Goal: Task Accomplishment & Management: Complete application form

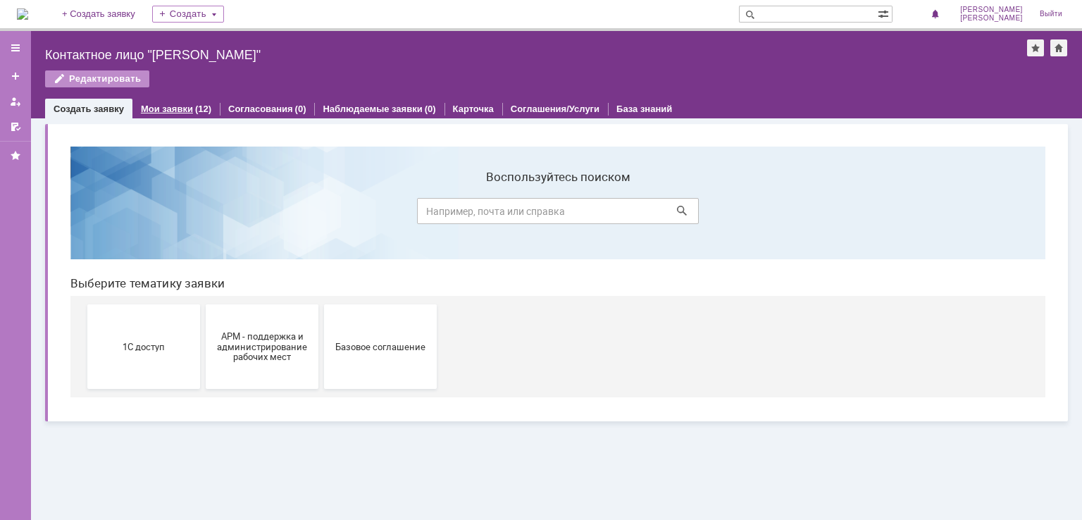
click at [162, 110] on link "Мои заявки" at bounding box center [167, 109] width 52 height 11
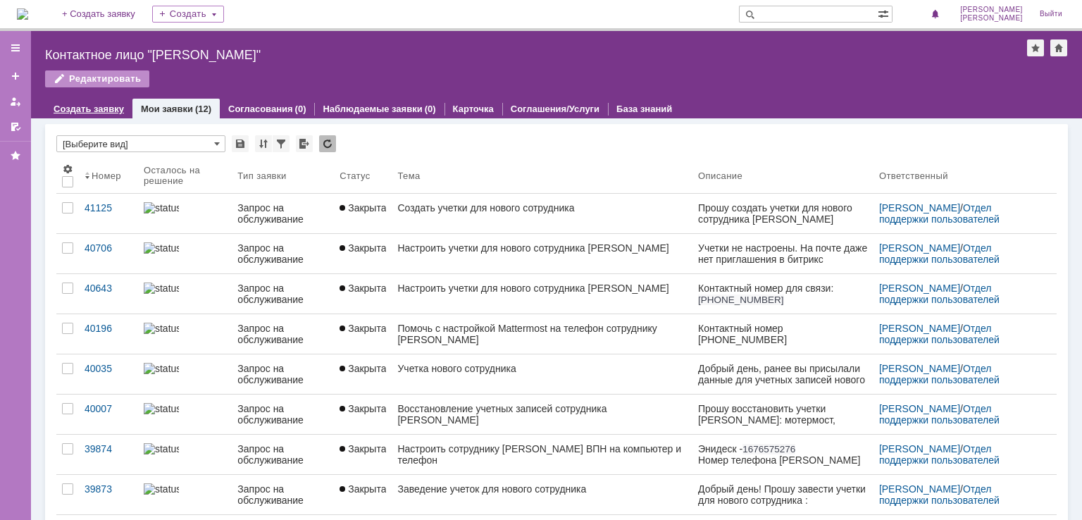
click at [103, 108] on link "Создать заявку" at bounding box center [89, 109] width 70 height 11
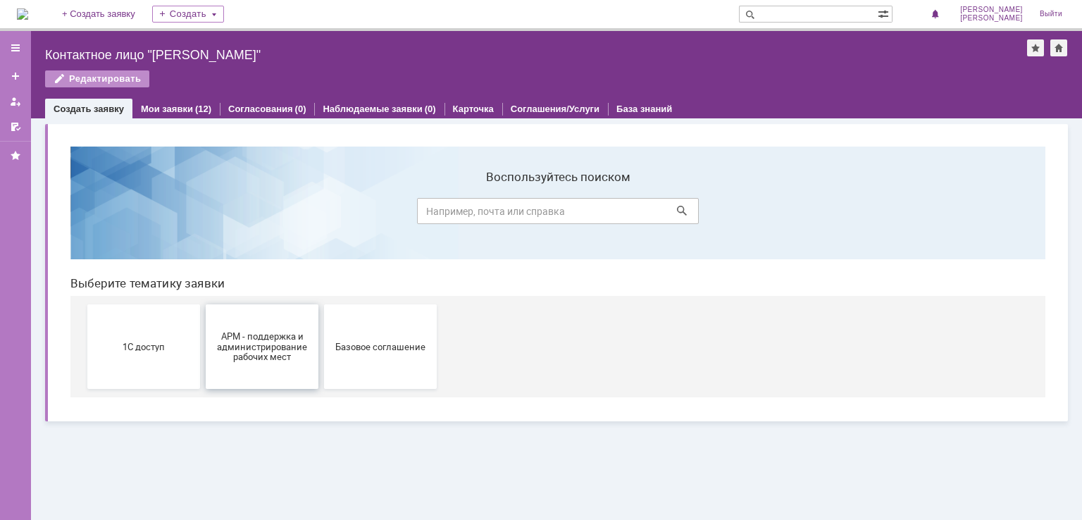
click at [249, 349] on span "АРМ - поддержка и администрирование рабочих мест" at bounding box center [262, 346] width 104 height 32
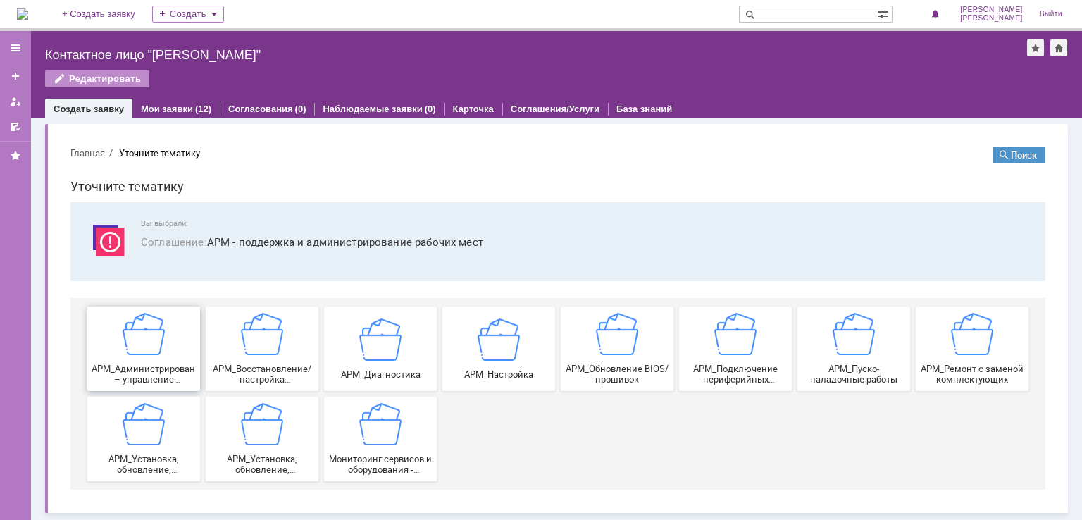
click at [141, 349] on img at bounding box center [144, 334] width 42 height 42
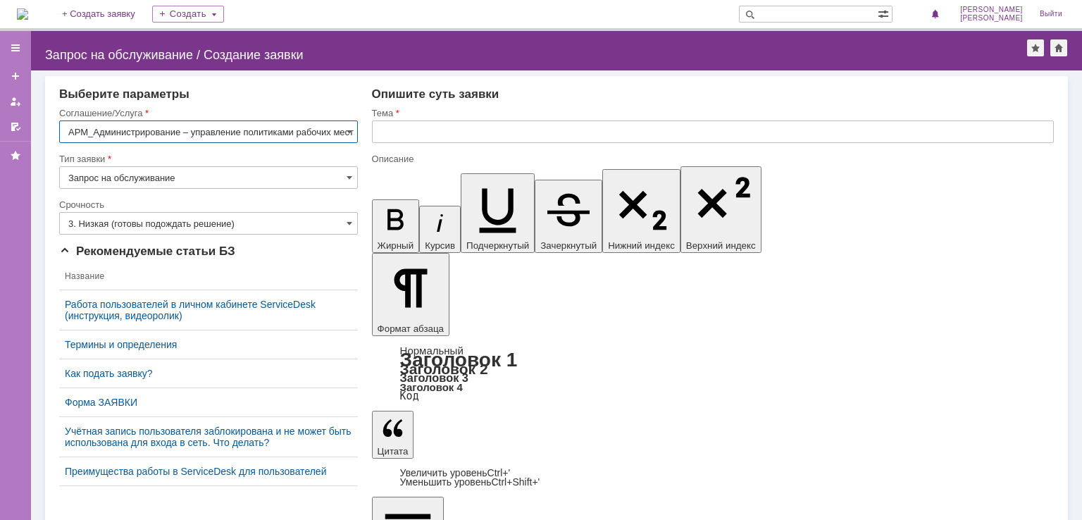
click at [423, 130] on input "text" at bounding box center [713, 131] width 682 height 23
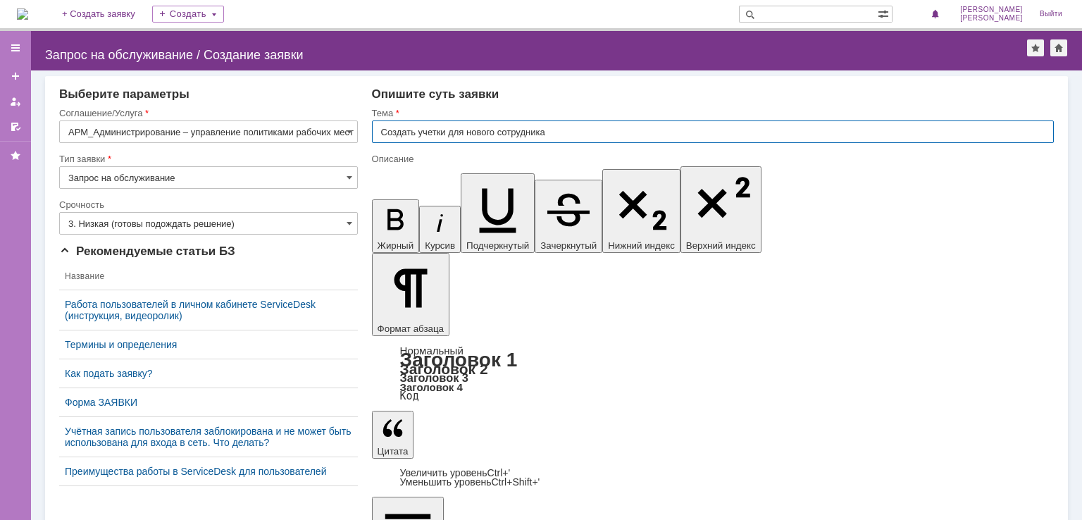
click at [564, 127] on input "Создать учетки для нового сотрудника" at bounding box center [713, 131] width 682 height 23
type input "у"
type input "Создать учетки для нового сотрудника + подключить ВПН"
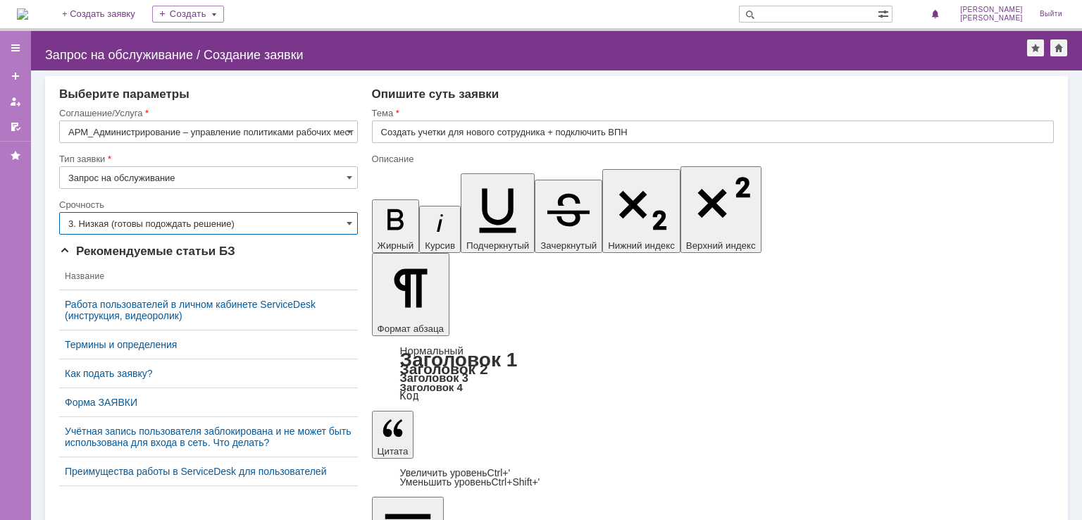
click at [174, 216] on input "3. Низкая (готовы подождать решение)" at bounding box center [208, 223] width 299 height 23
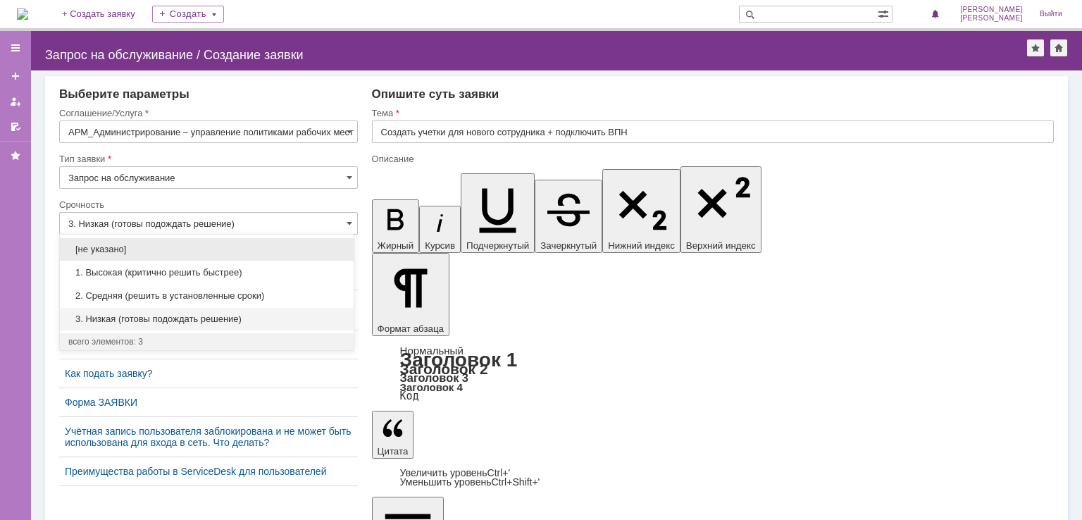
click at [144, 275] on span "1. Высокая (критично решить быстрее)" at bounding box center [206, 272] width 277 height 11
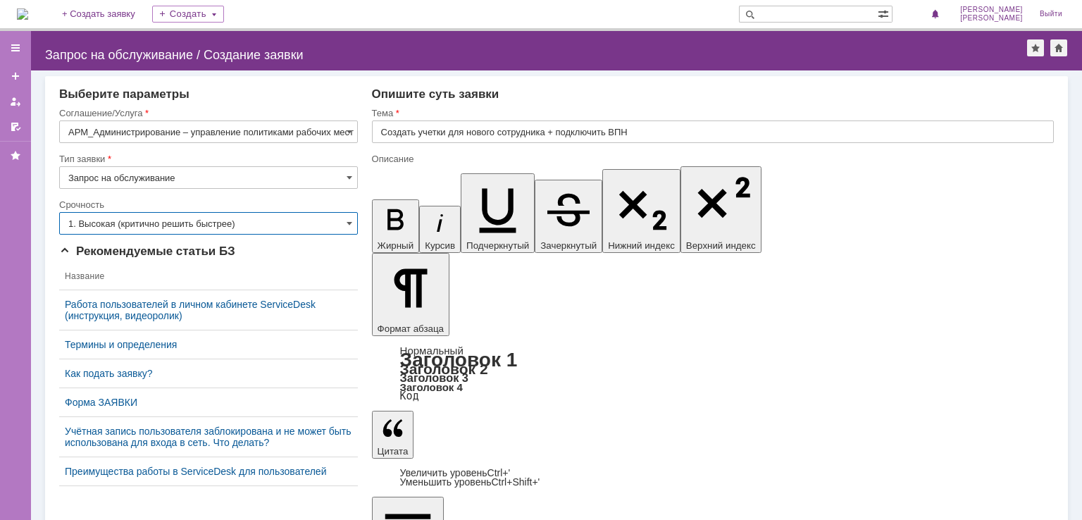
type input "1. Высокая (критично решить быстрее)"
drag, startPoint x: 868, startPoint y: 4221, endPoint x: 792, endPoint y: 4209, distance: 77.0
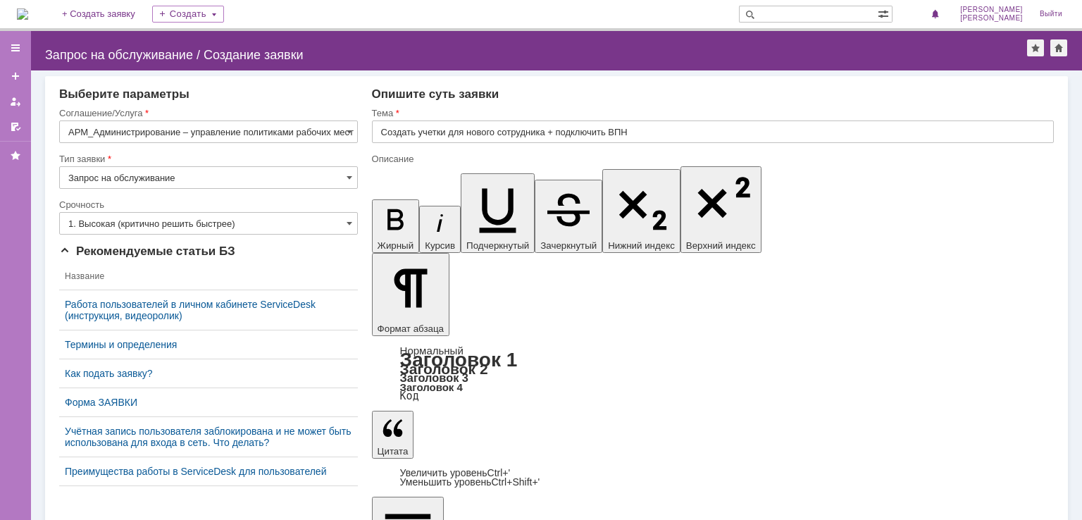
drag, startPoint x: 736, startPoint y: 4187, endPoint x: 775, endPoint y: 4191, distance: 39.0
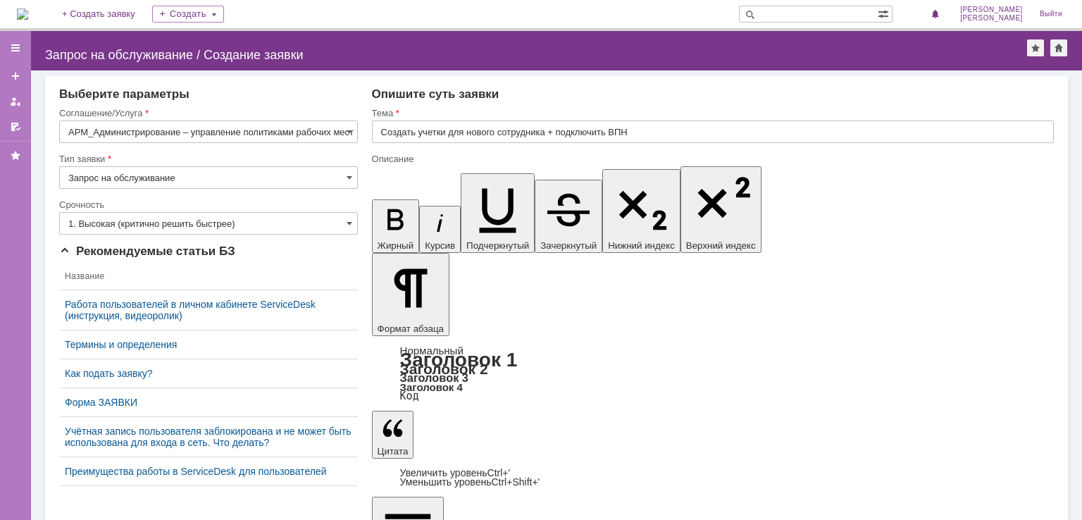
drag, startPoint x: 541, startPoint y: 4232, endPoint x: 338, endPoint y: 4175, distance: 210.5
copy div "Прошу создать учетки для нового сотрудника в Битрикс, мотермост, почту (Садовск…"
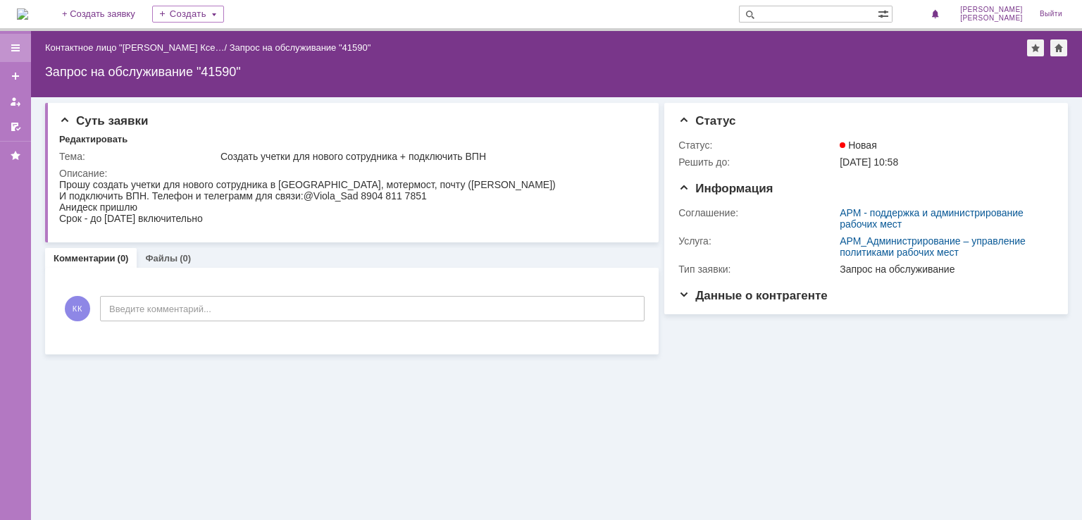
click at [25, 45] on div at bounding box center [15, 48] width 31 height 28
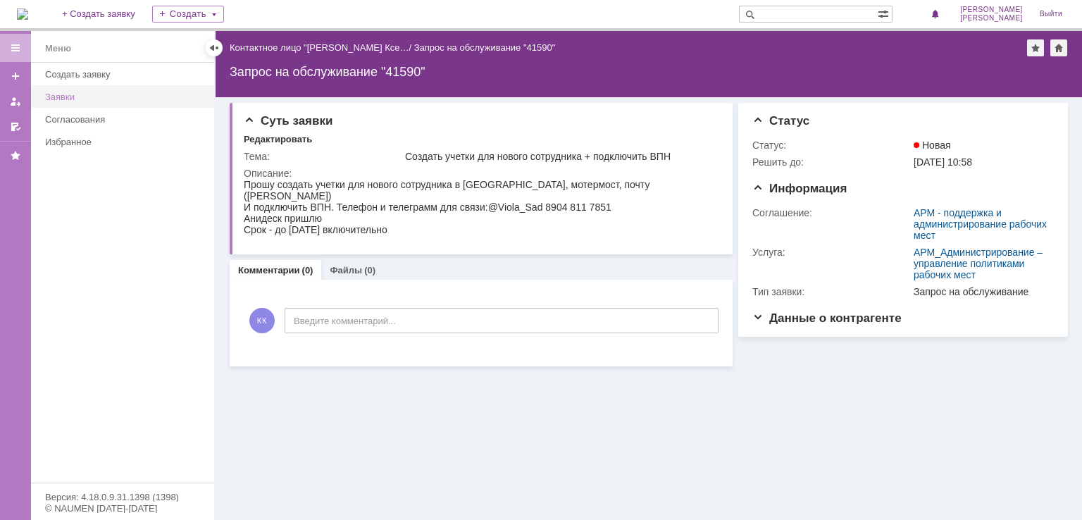
click at [88, 92] on div "Заявки" at bounding box center [125, 97] width 161 height 11
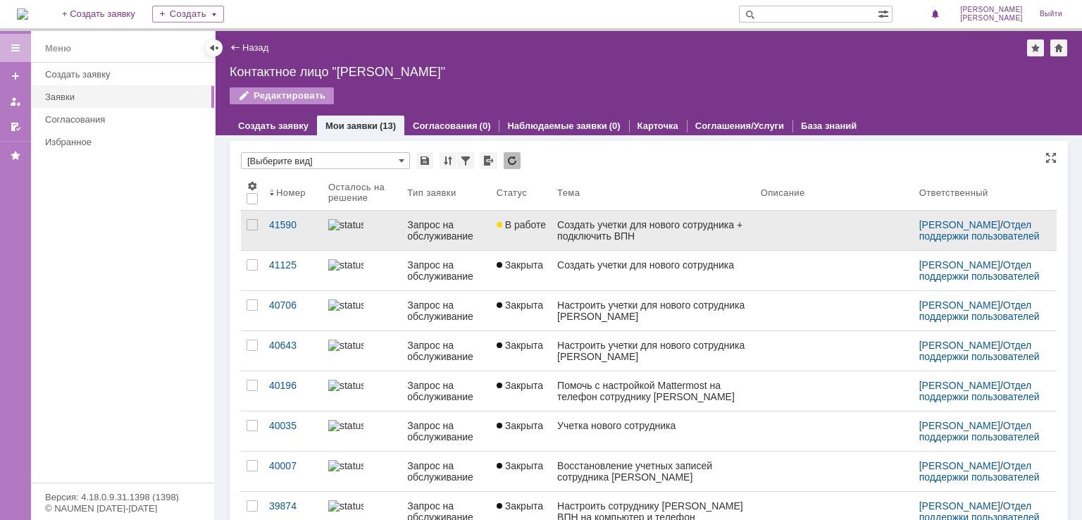
click at [535, 231] on link "В работе" at bounding box center [521, 230] width 61 height 39
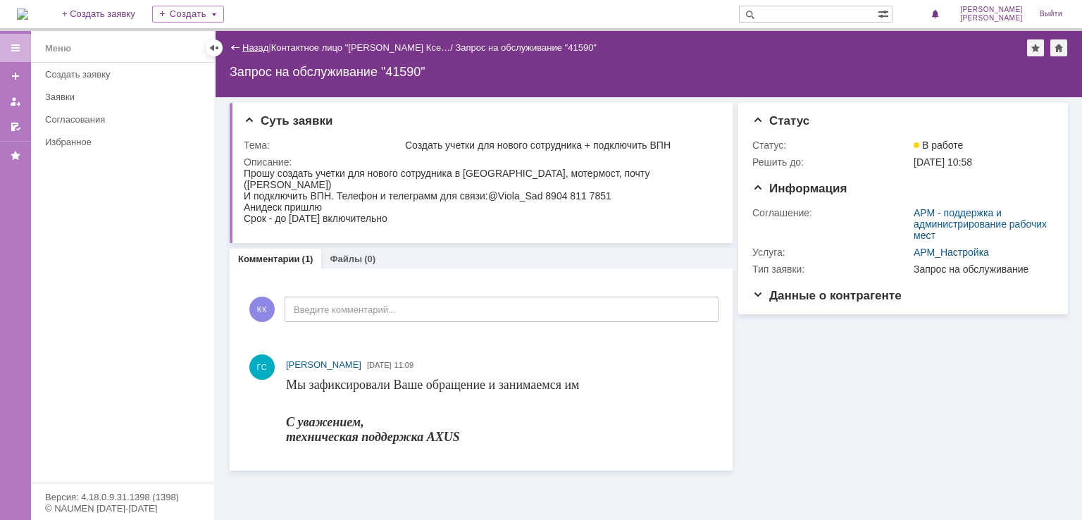
click at [248, 49] on link "Назад" at bounding box center [255, 47] width 26 height 11
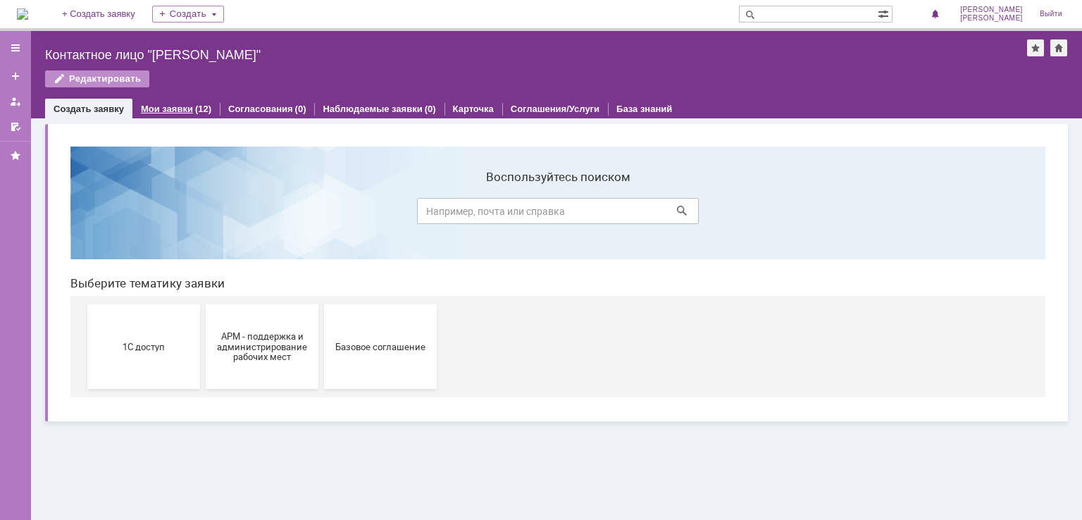
click at [175, 104] on link "Мои заявки" at bounding box center [167, 109] width 52 height 11
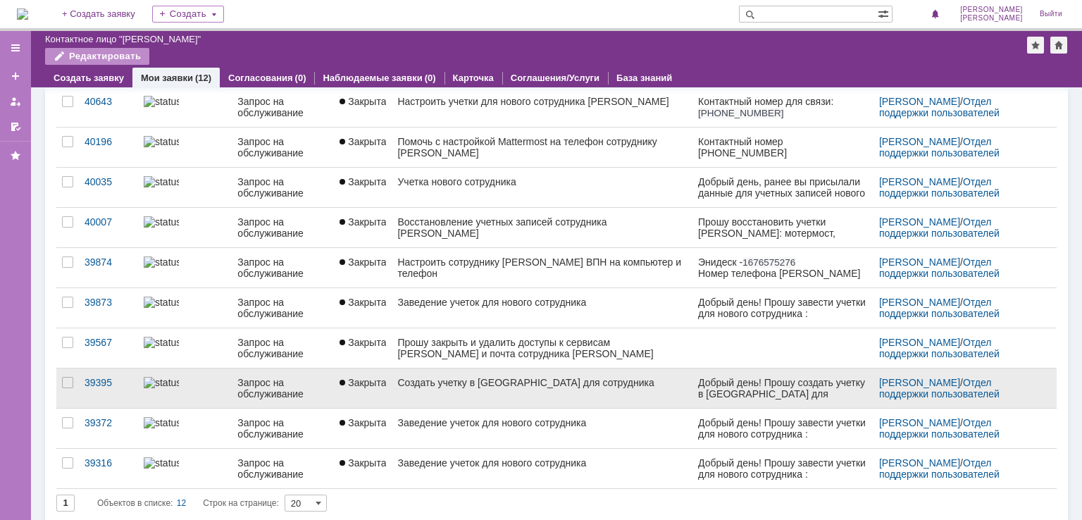
scroll to position [163, 0]
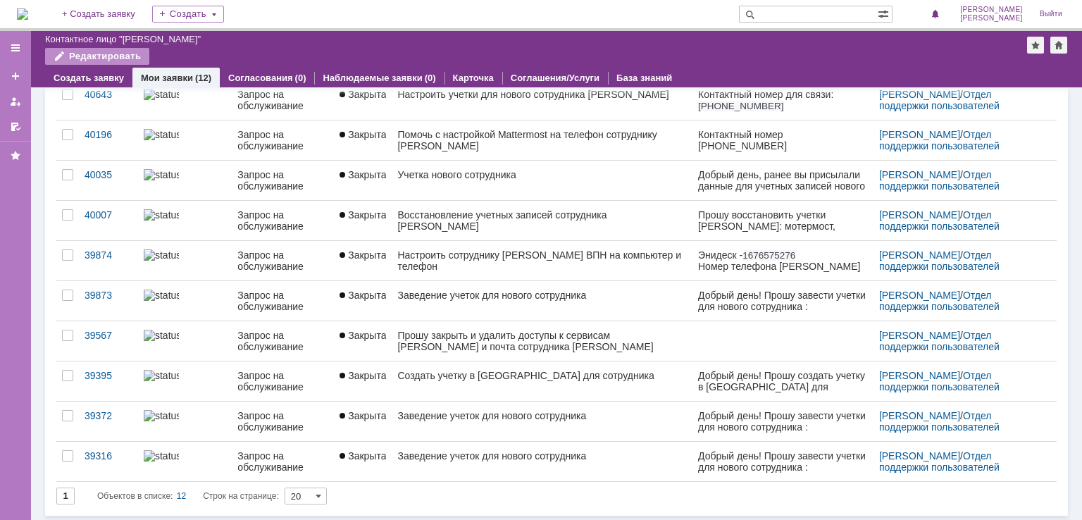
click at [453, 372] on div "Создать учетку в [GEOGRAPHIC_DATA] для сотрудника" at bounding box center [541, 375] width 289 height 11
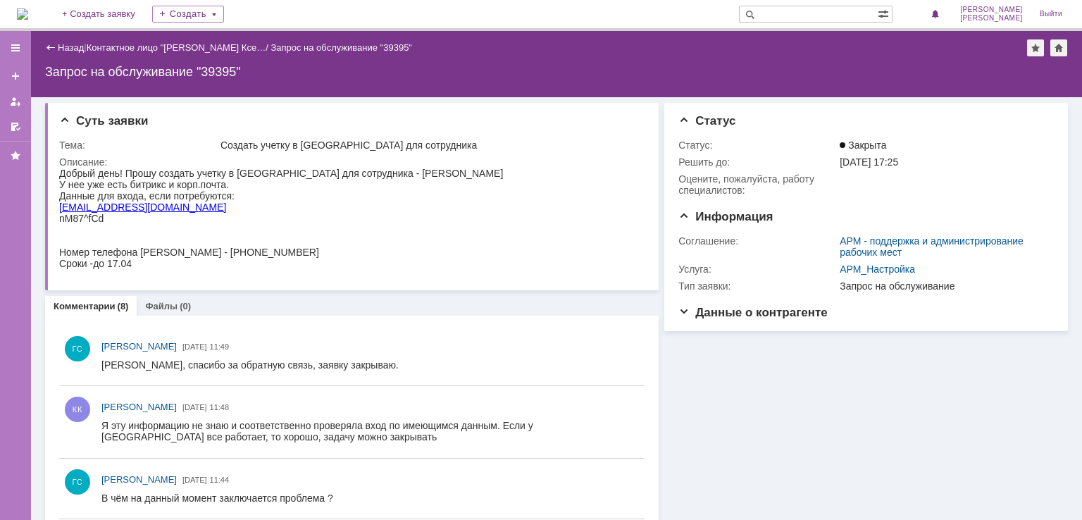
scroll to position [211, 0]
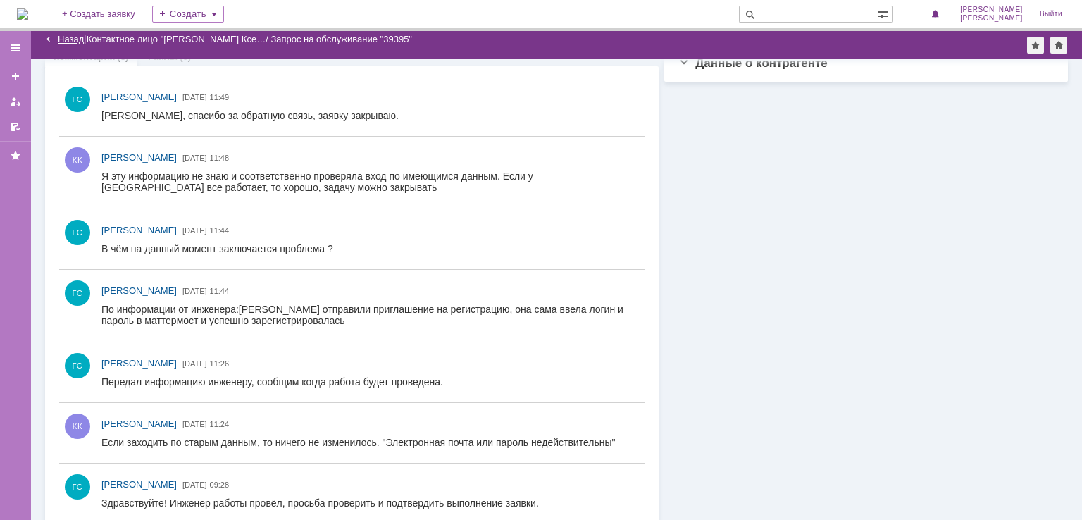
click at [58, 36] on link "Назад" at bounding box center [71, 39] width 26 height 11
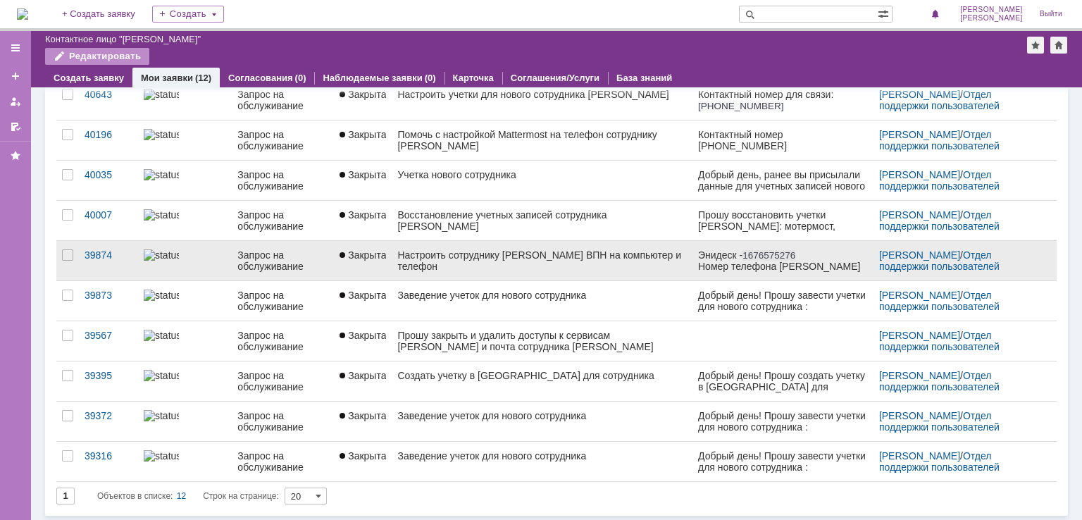
click at [445, 259] on div "Настроить сотруднику [PERSON_NAME] ВПН на компьютер и телефон" at bounding box center [541, 260] width 289 height 23
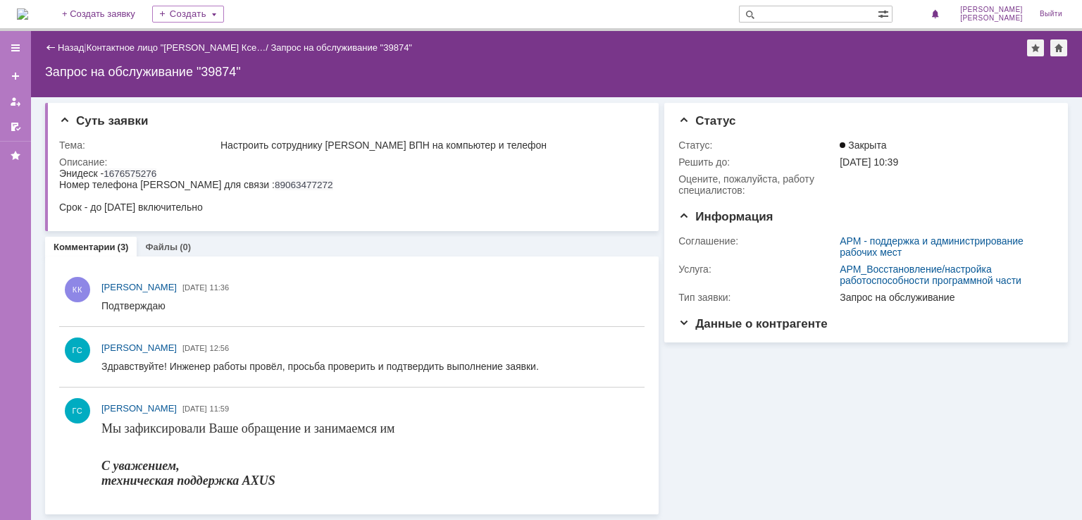
click at [46, 46] on div "Назад" at bounding box center [64, 47] width 39 height 11
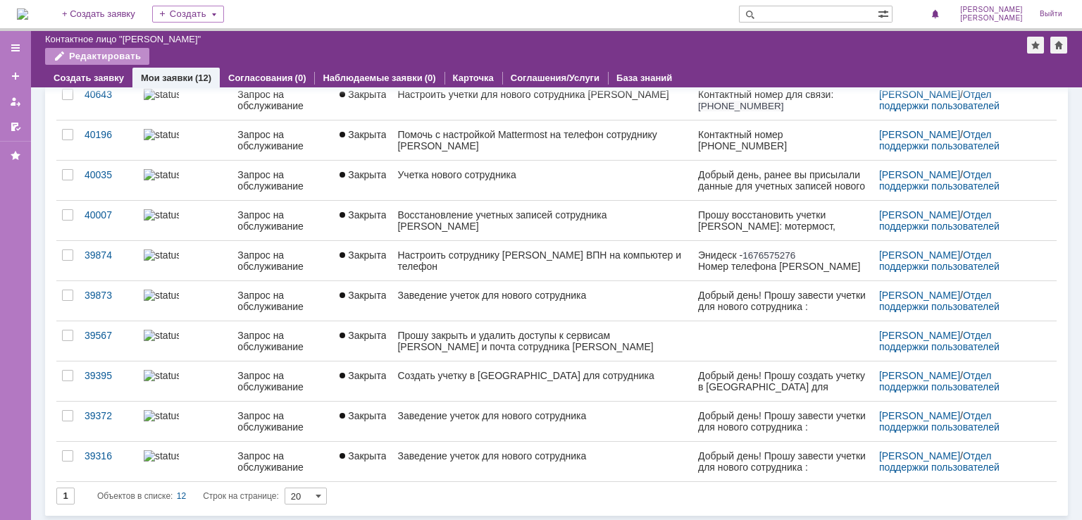
click at [473, 216] on div "Восстановление учетных записей сотрудника [PERSON_NAME]" at bounding box center [541, 220] width 289 height 23
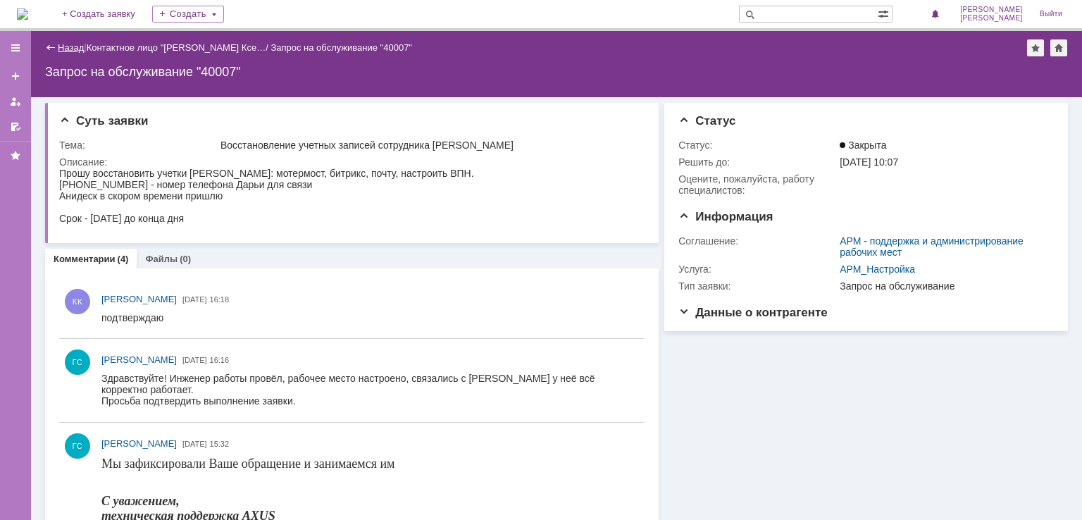
click at [59, 44] on link "Назад" at bounding box center [71, 47] width 26 height 11
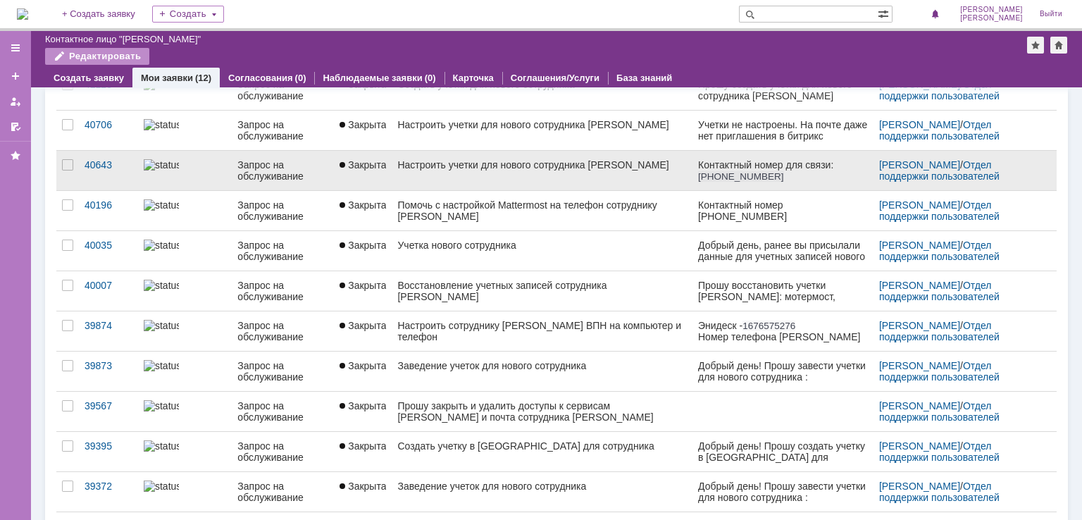
click at [453, 166] on div "Настроить учетки для нового сотрудника [PERSON_NAME]" at bounding box center [541, 164] width 289 height 11
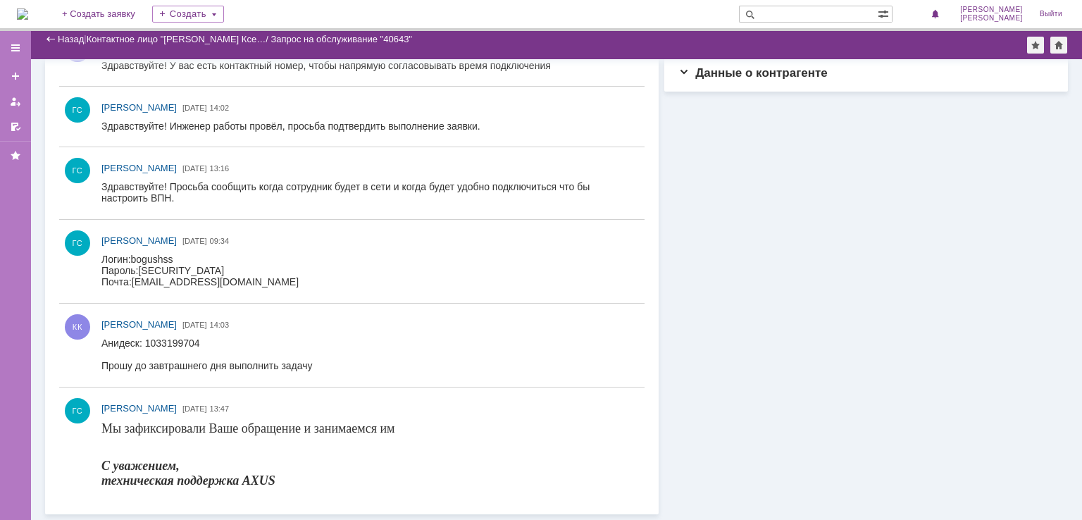
click at [54, 37] on div "Назад" at bounding box center [64, 39] width 39 height 11
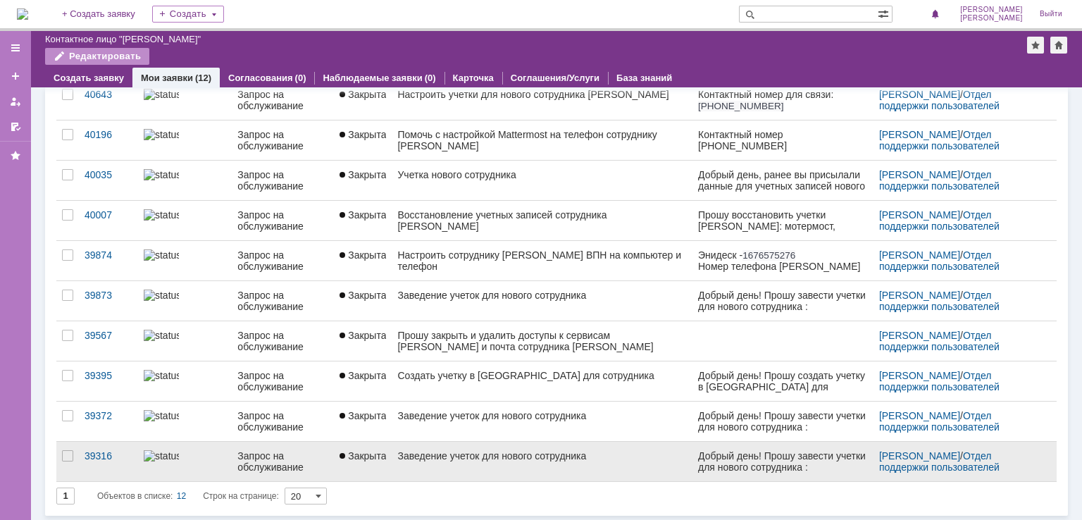
click at [439, 459] on div "Заведение учеток для нового сотрудника" at bounding box center [541, 455] width 289 height 11
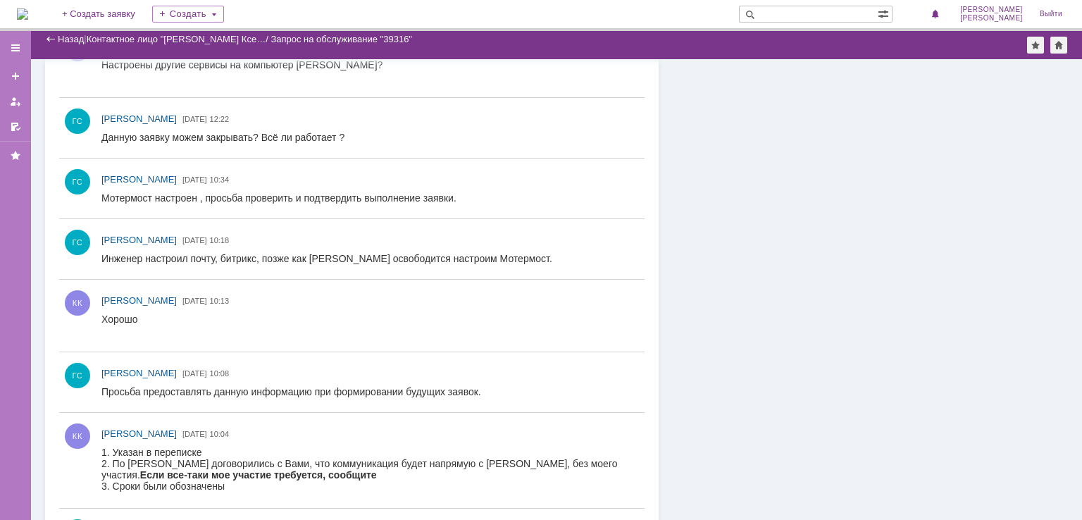
click at [57, 37] on div "Назад" at bounding box center [64, 39] width 39 height 11
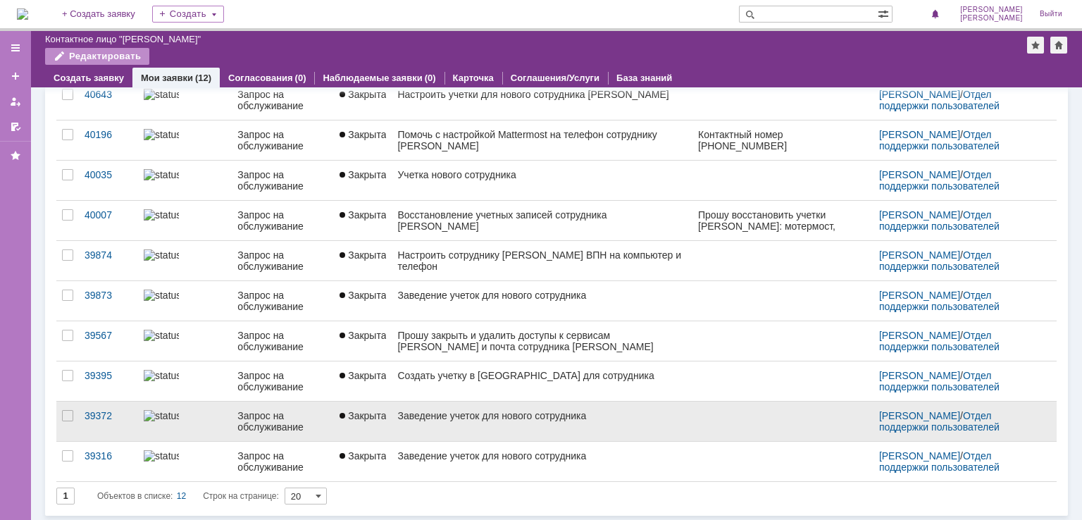
click at [485, 421] on link "Заведение учеток для нового сотрудника" at bounding box center [542, 420] width 301 height 39
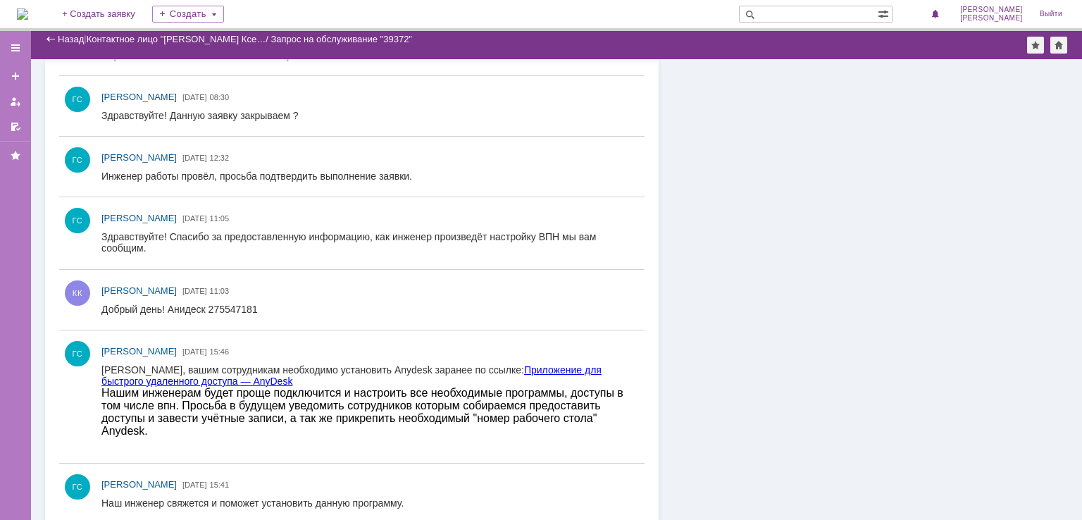
click at [239, 382] on link "Приложение для быстрого удаленного доступа — AnyDesk" at bounding box center [351, 375] width 500 height 23
